Goal: Transaction & Acquisition: Purchase product/service

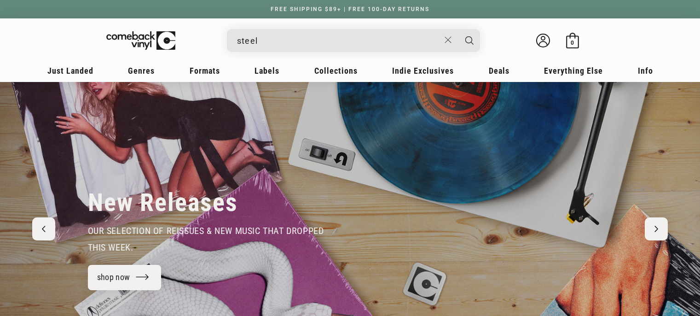
type input "steely"
click at [267, 43] on input "When autocomplete results are available use up and down arrows to review and en…" at bounding box center [338, 40] width 203 height 19
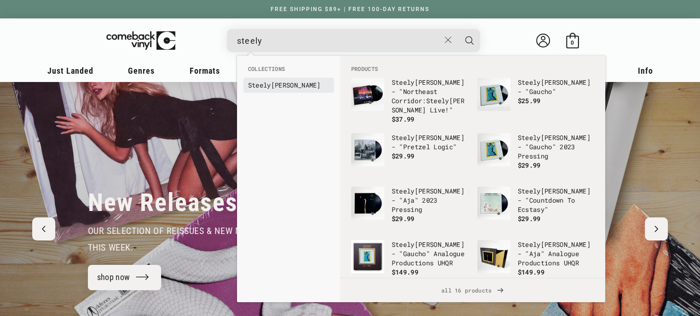
type input "steely"
click at [266, 84] on b "Steely" at bounding box center [259, 85] width 23 height 9
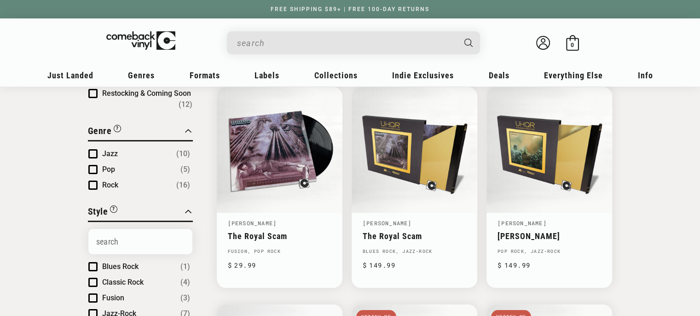
scroll to position [105, 0]
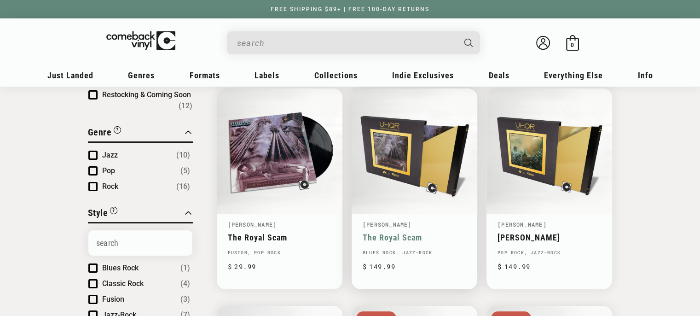
click at [384, 236] on link "The Royal Scam" at bounding box center [415, 237] width 104 height 10
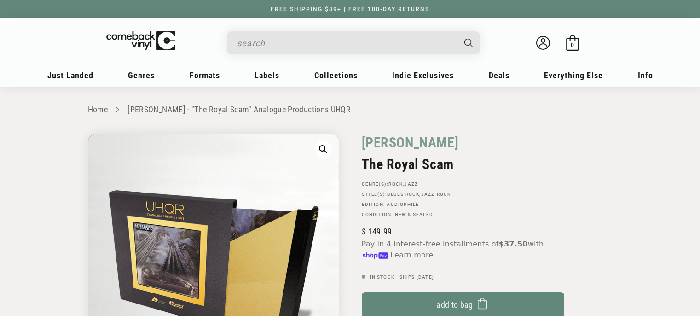
click at [448, 308] on span "Add to bag" at bounding box center [454, 304] width 37 height 10
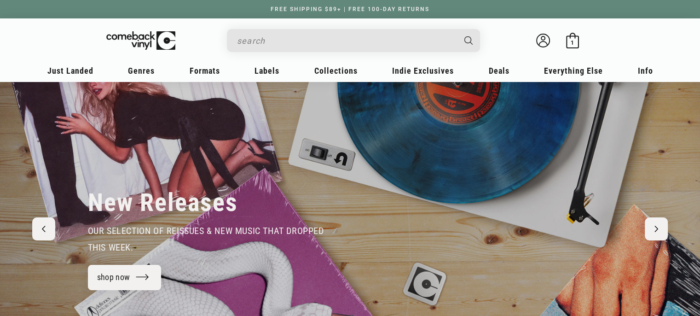
click at [274, 41] on input "Search" at bounding box center [346, 40] width 218 height 19
click at [570, 43] on span "1" at bounding box center [571, 42] width 3 height 7
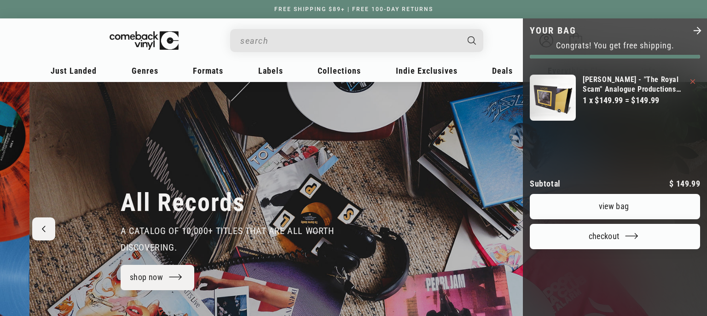
scroll to position [0, 1413]
